Goal: Find specific page/section: Find specific page/section

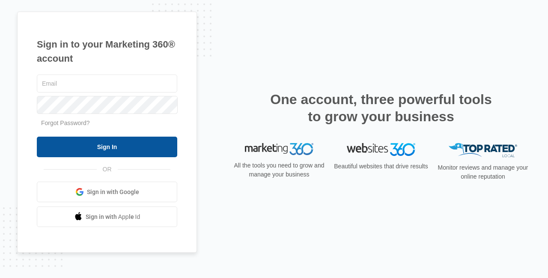
type input "[PERSON_NAME][EMAIL_ADDRESS][DOMAIN_NAME]"
click at [137, 149] on input "Sign In" at bounding box center [107, 147] width 140 height 21
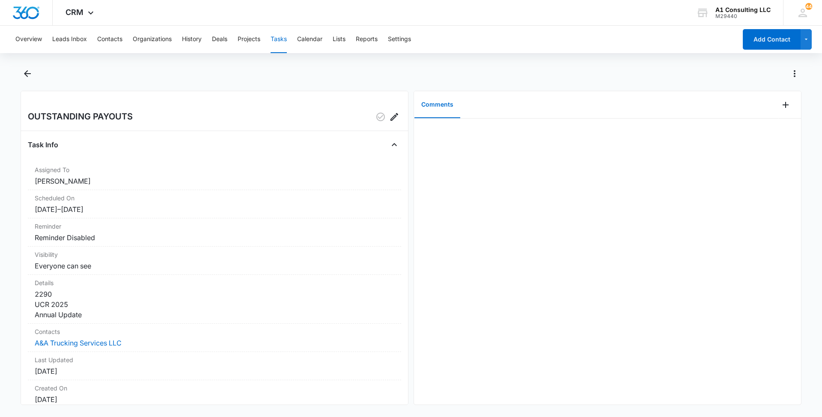
click at [281, 40] on button "Tasks" at bounding box center [279, 39] width 16 height 27
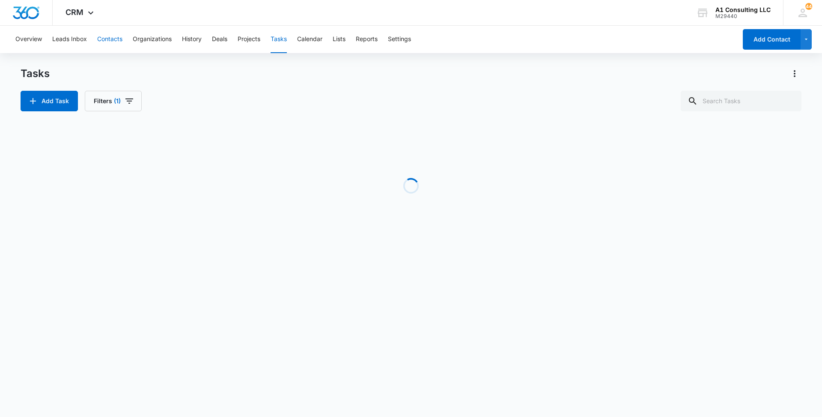
click at [113, 43] on button "Contacts" at bounding box center [109, 39] width 25 height 27
